Goal: Use online tool/utility: Utilize a website feature to perform a specific function

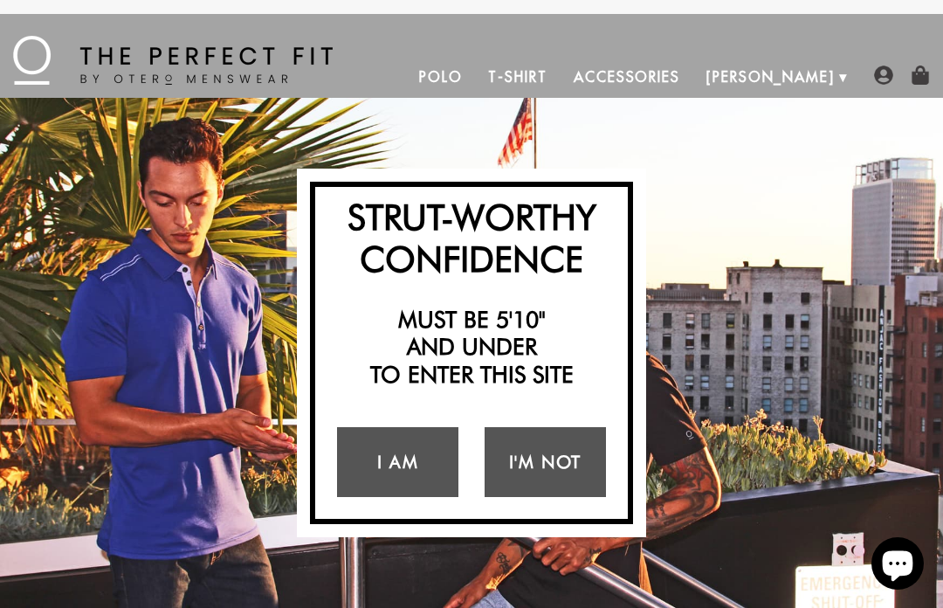
click at [402, 458] on link "I Am" at bounding box center [397, 462] width 121 height 70
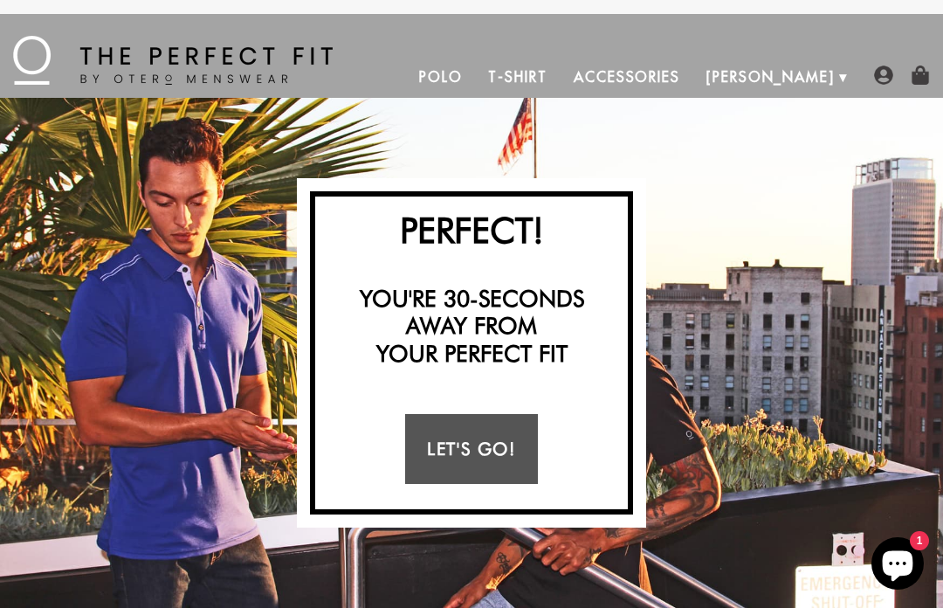
click at [472, 444] on link "Let's Go!" at bounding box center [471, 449] width 132 height 70
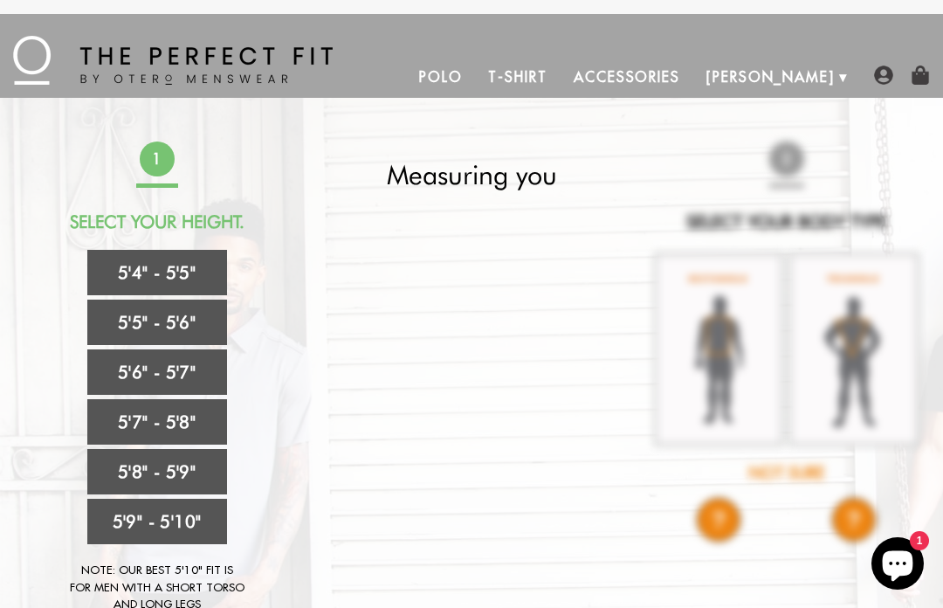
click at [168, 424] on link "5'7" - 5'8"" at bounding box center [157, 421] width 140 height 45
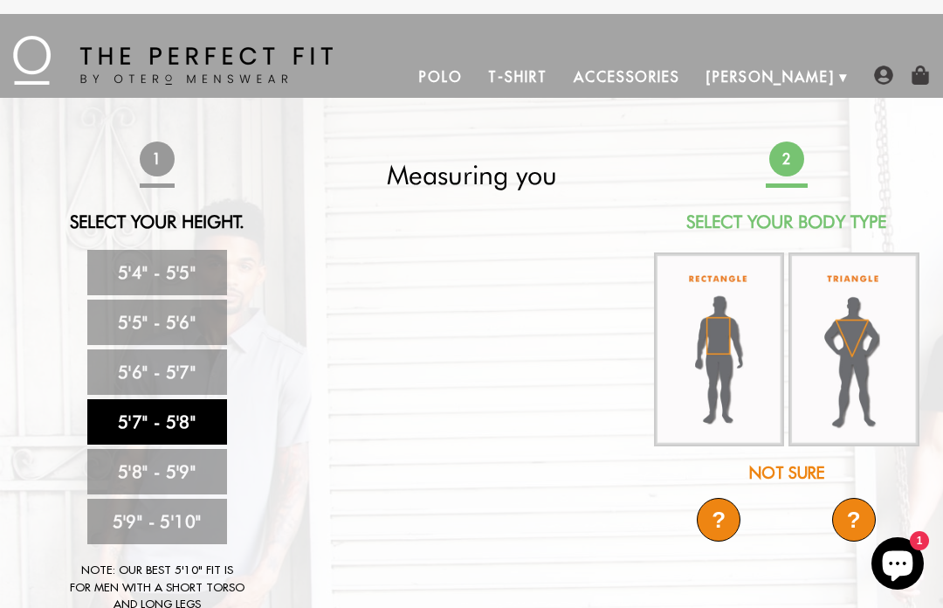
click at [706, 368] on img at bounding box center [719, 349] width 131 height 194
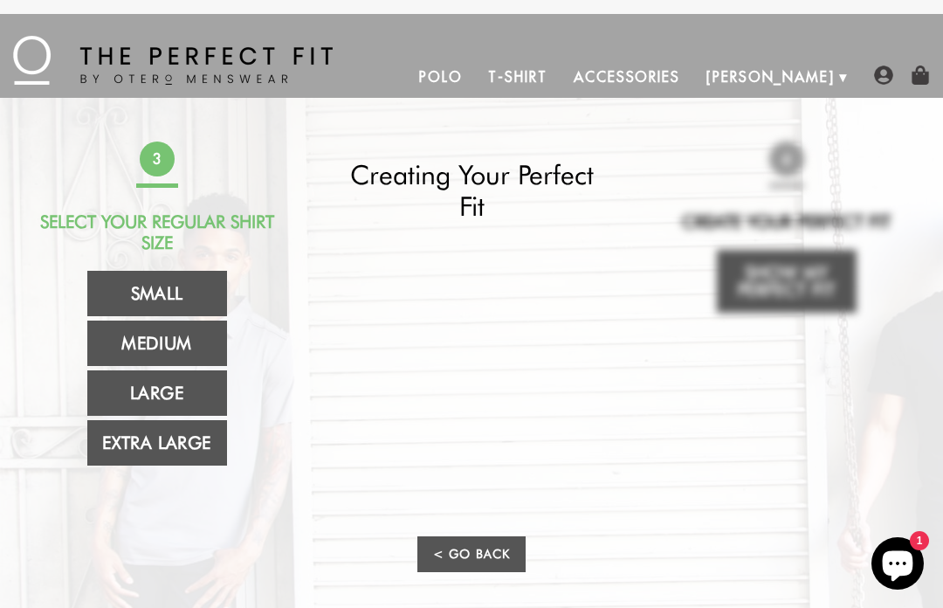
click at [180, 452] on link "Extra Large" at bounding box center [157, 442] width 140 height 45
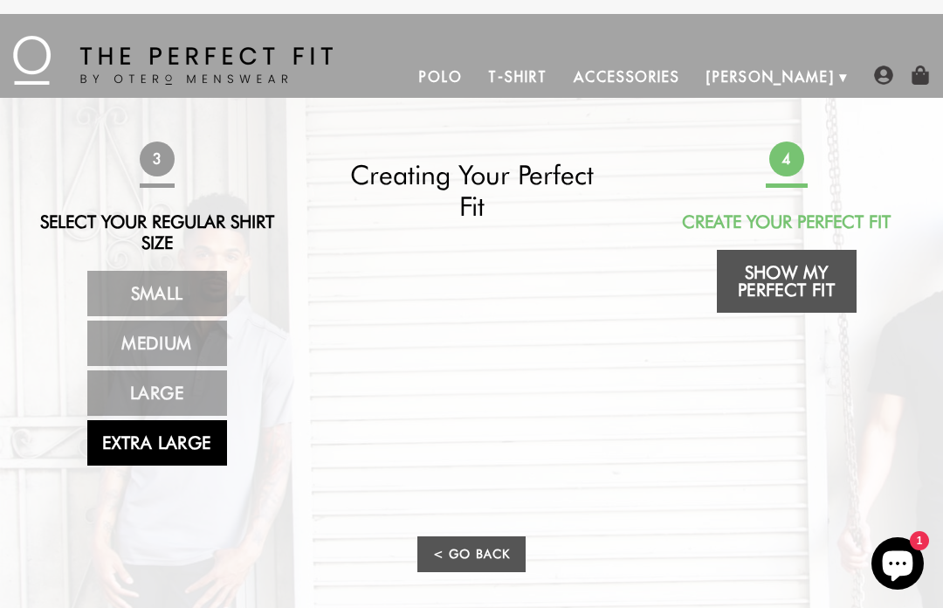
click at [792, 279] on link "Show My Perfect Fit" at bounding box center [787, 281] width 140 height 63
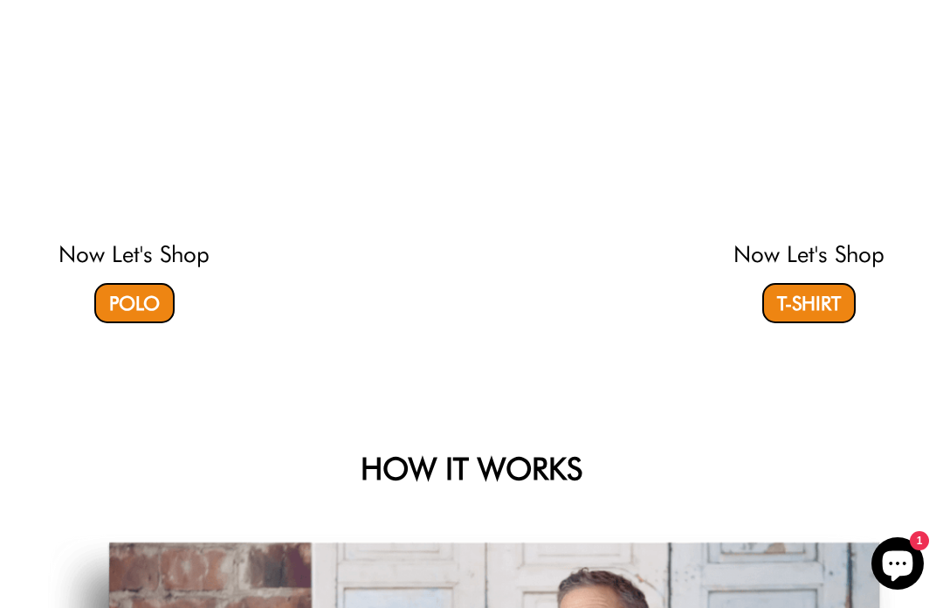
select select "57-58"
select select "XL"
